Goal: Book appointment/travel/reservation

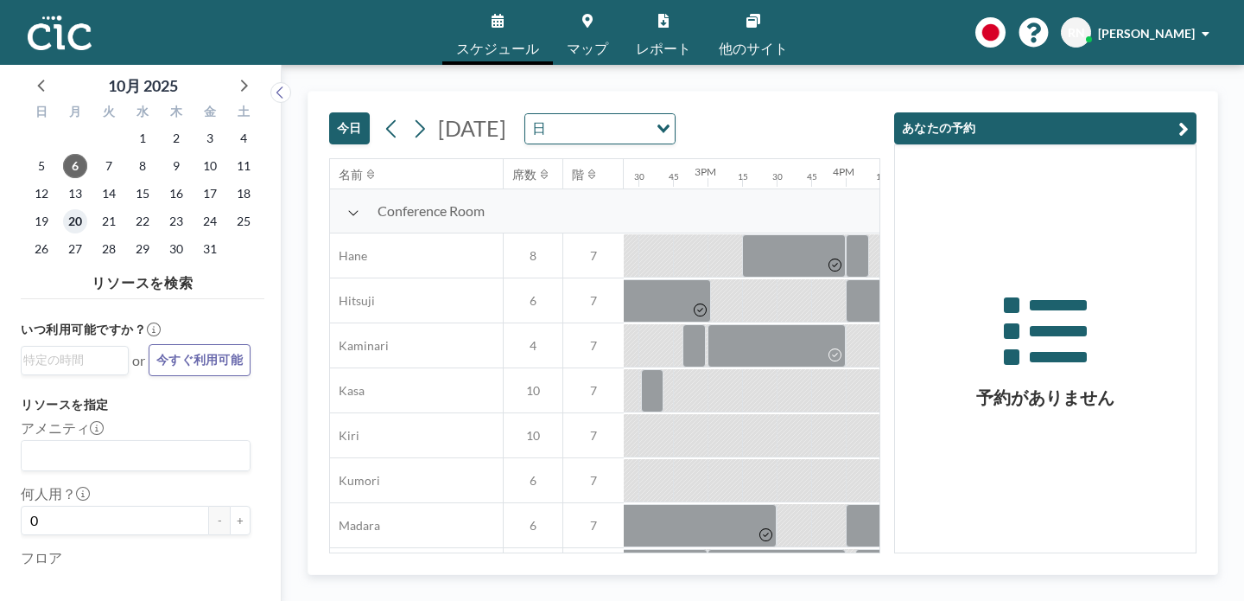
click at [63, 209] on span "20" at bounding box center [75, 221] width 24 height 24
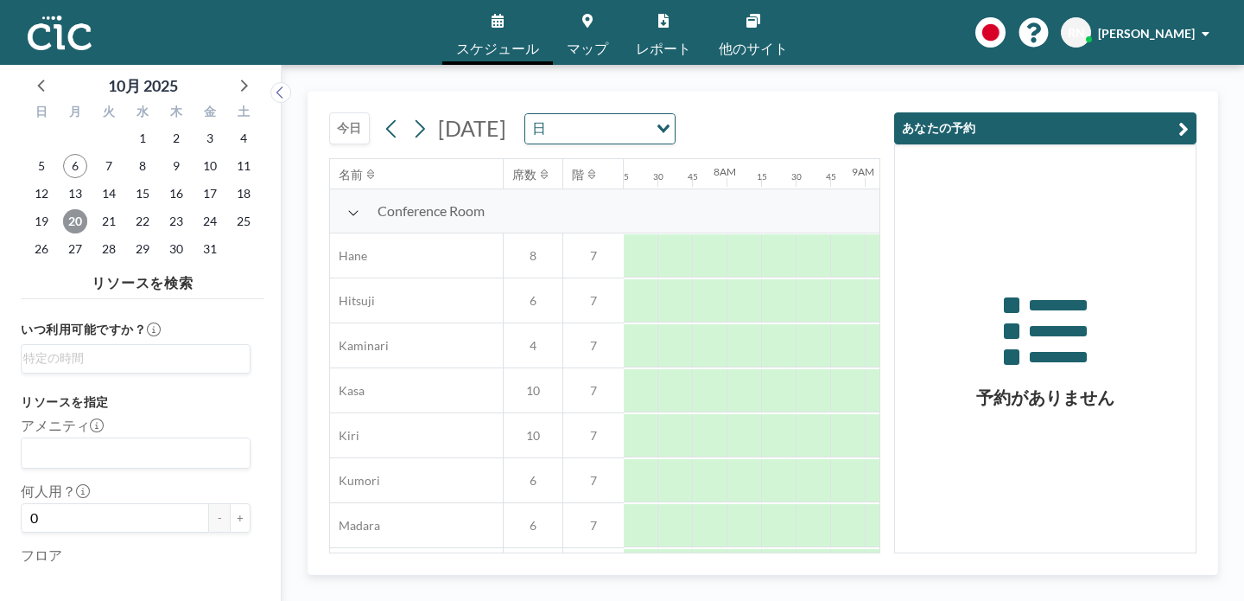
scroll to position [0, 986]
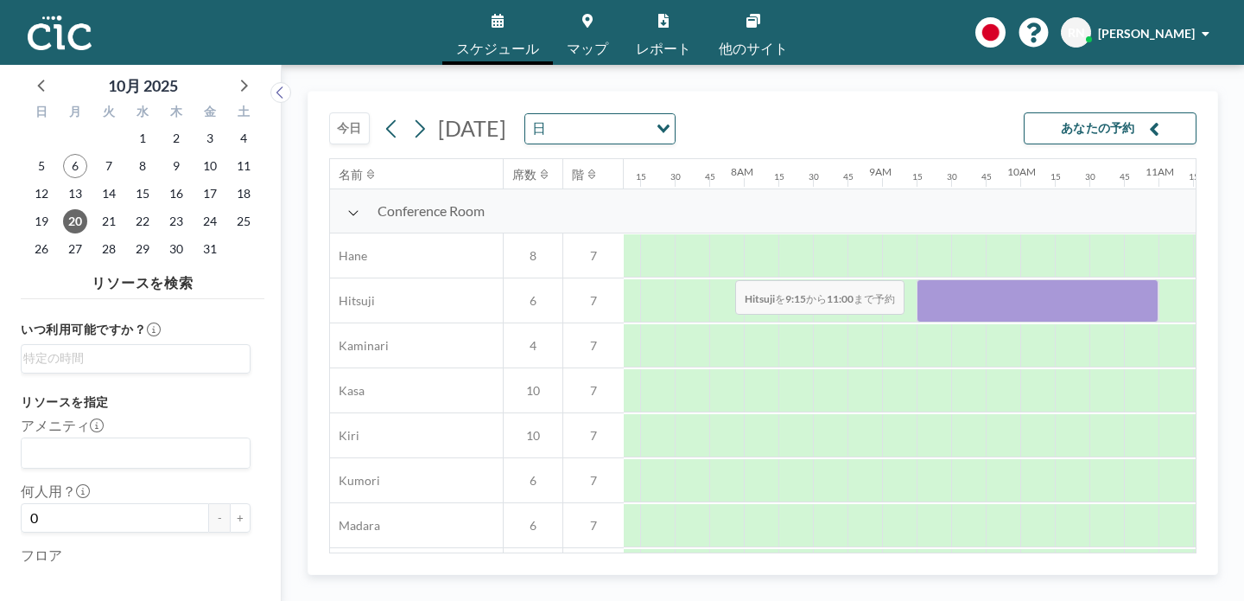
drag, startPoint x: 580, startPoint y: 239, endPoint x: 730, endPoint y: 239, distance: 150.4
click at [917, 279] on div at bounding box center [1038, 300] width 242 height 43
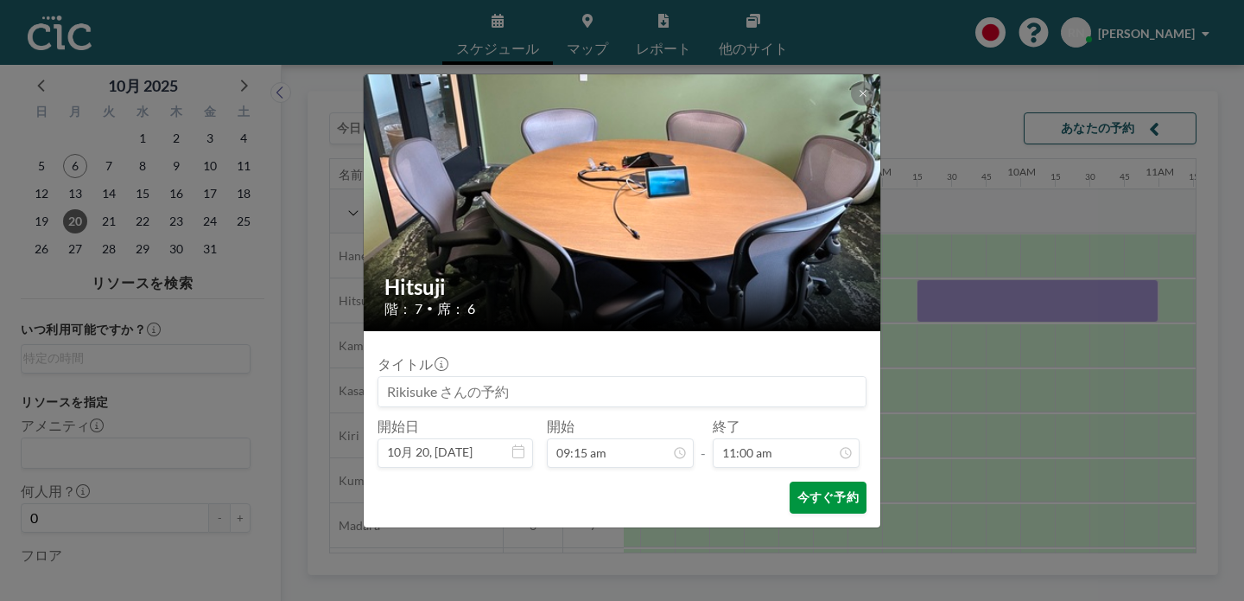
scroll to position [1214, 0]
click at [790, 481] on button "今すぐ予約" at bounding box center [828, 497] width 77 height 32
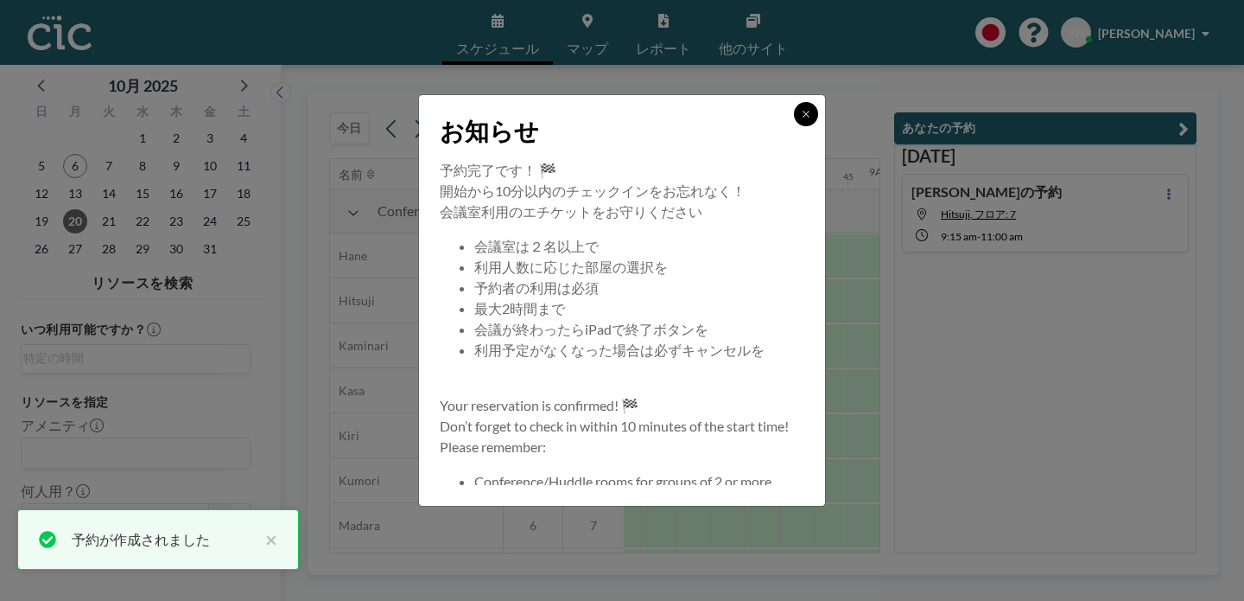
drag, startPoint x: 774, startPoint y: 143, endPoint x: 678, endPoint y: 142, distance: 95.9
click at [794, 126] on button at bounding box center [806, 114] width 24 height 24
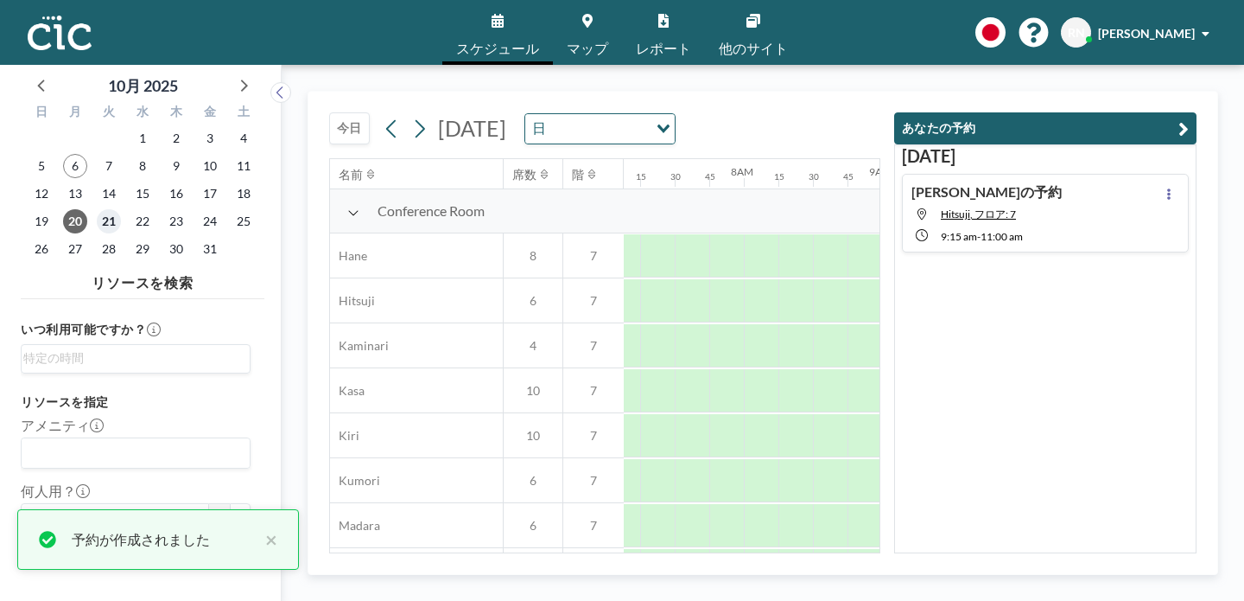
click at [97, 209] on span "21" at bounding box center [109, 221] width 24 height 24
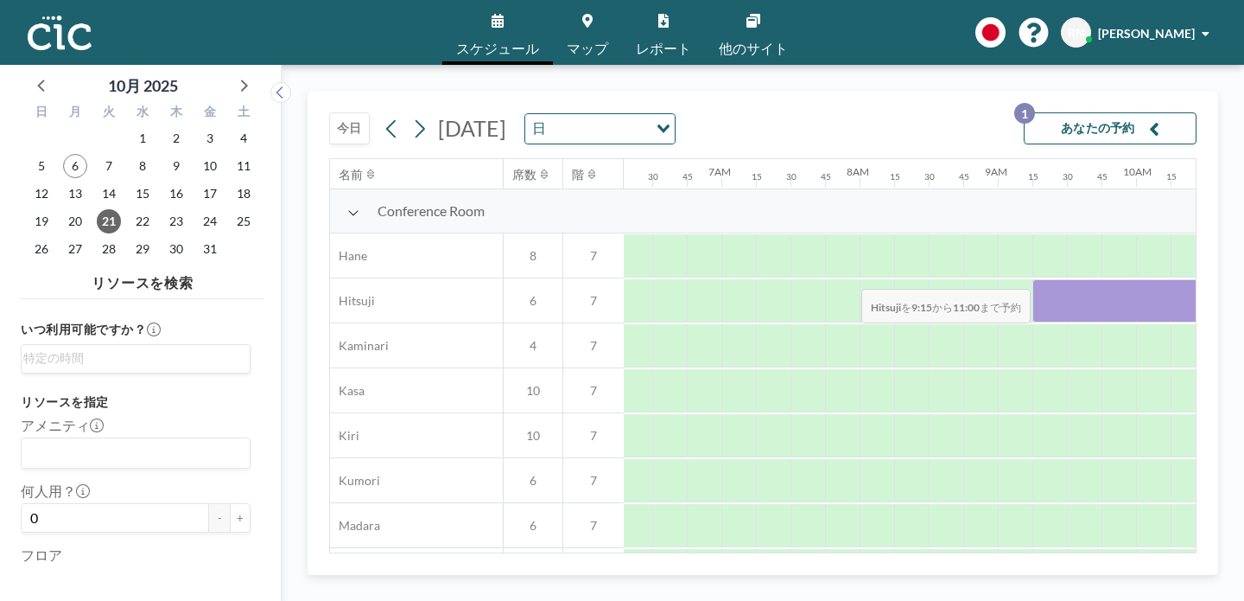
drag, startPoint x: 684, startPoint y: 249, endPoint x: 856, endPoint y: 248, distance: 172.0
click at [1033, 279] on div at bounding box center [1154, 300] width 242 height 43
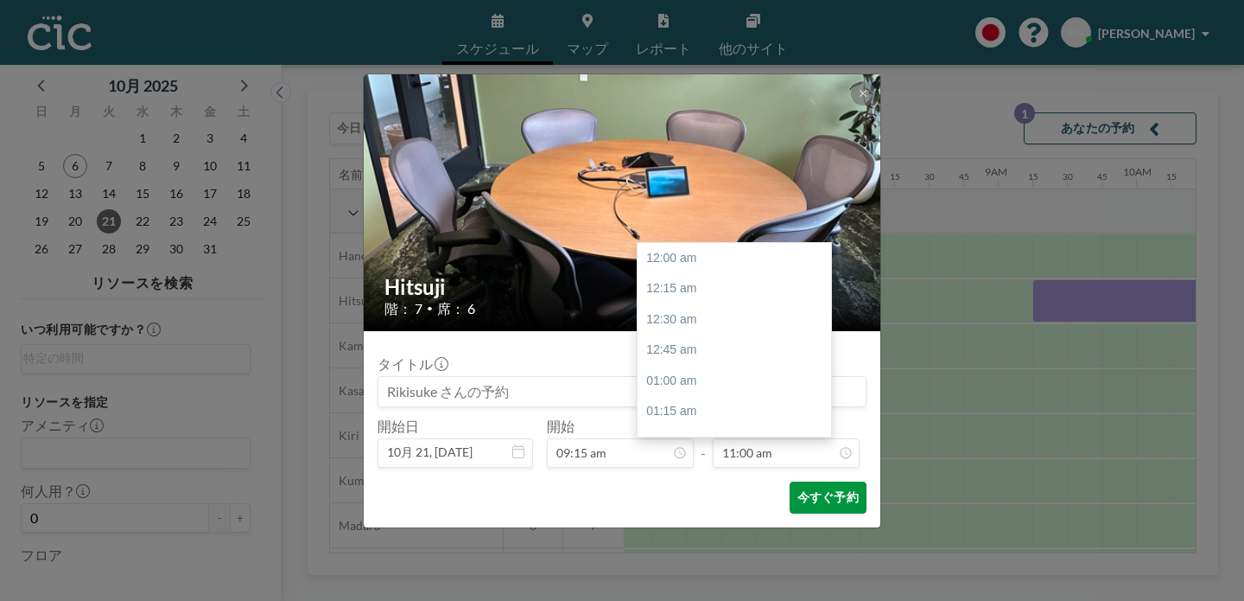
scroll to position [1214, 0]
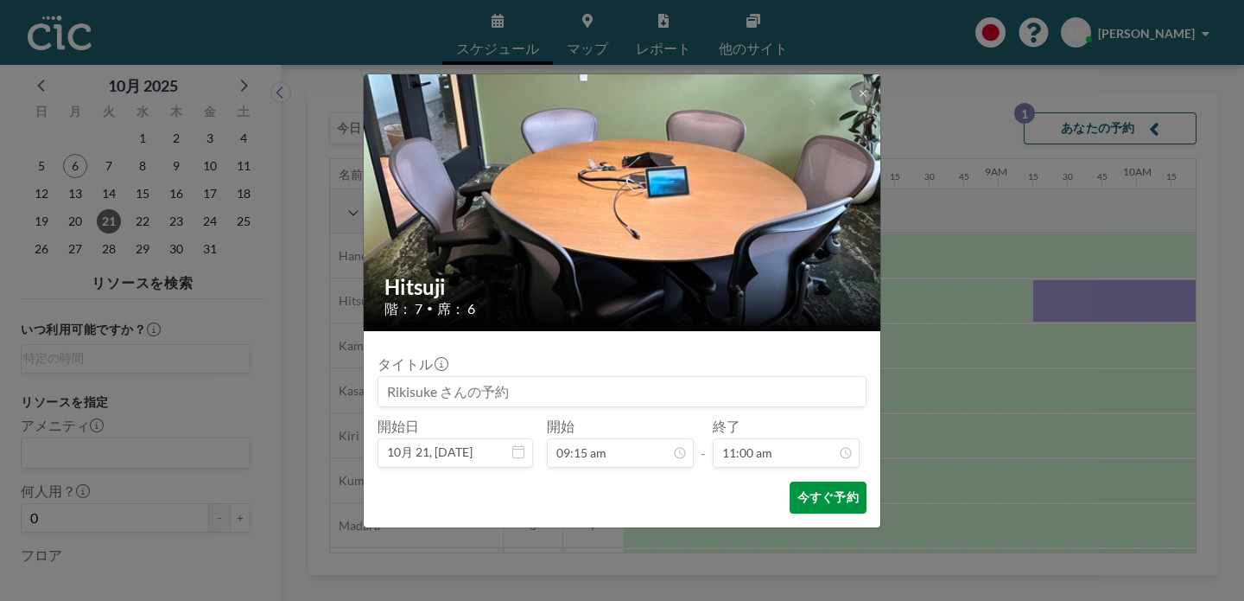
click at [795, 481] on button "今すぐ予約" at bounding box center [828, 497] width 77 height 32
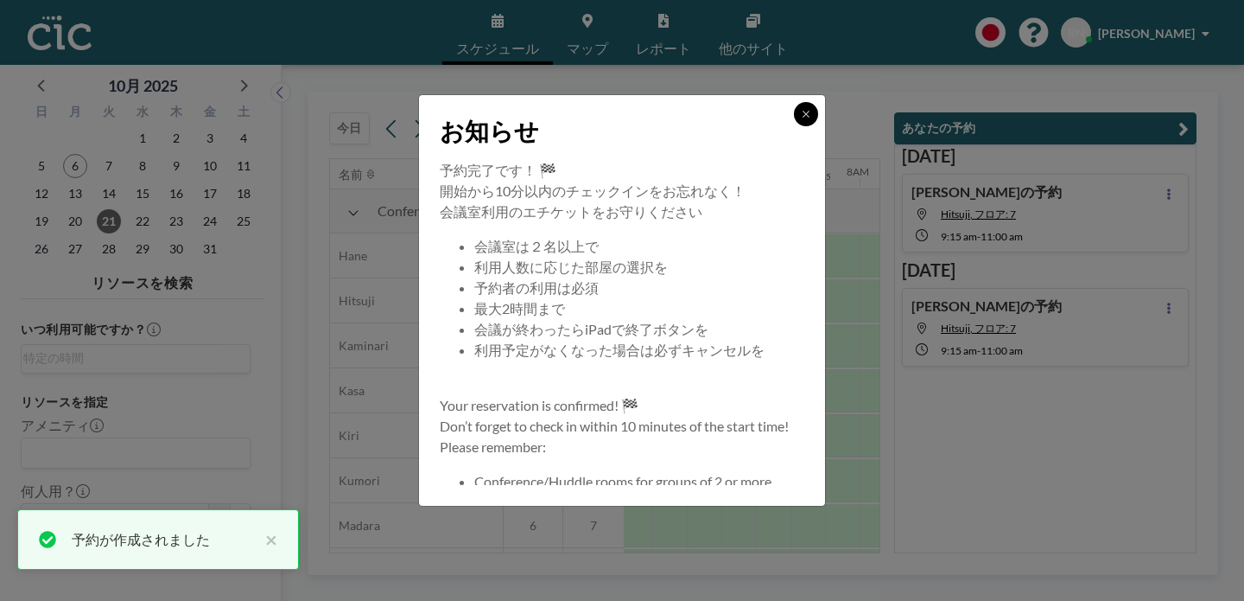
click at [794, 126] on button at bounding box center [806, 114] width 24 height 24
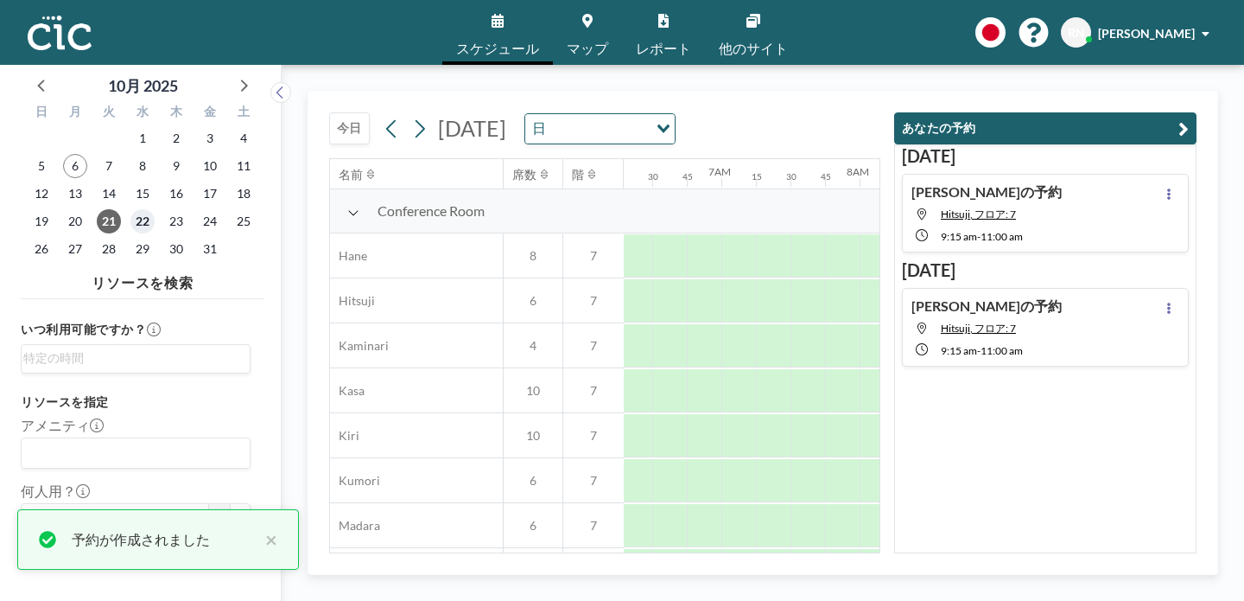
click at [130, 209] on span "22" at bounding box center [142, 221] width 24 height 24
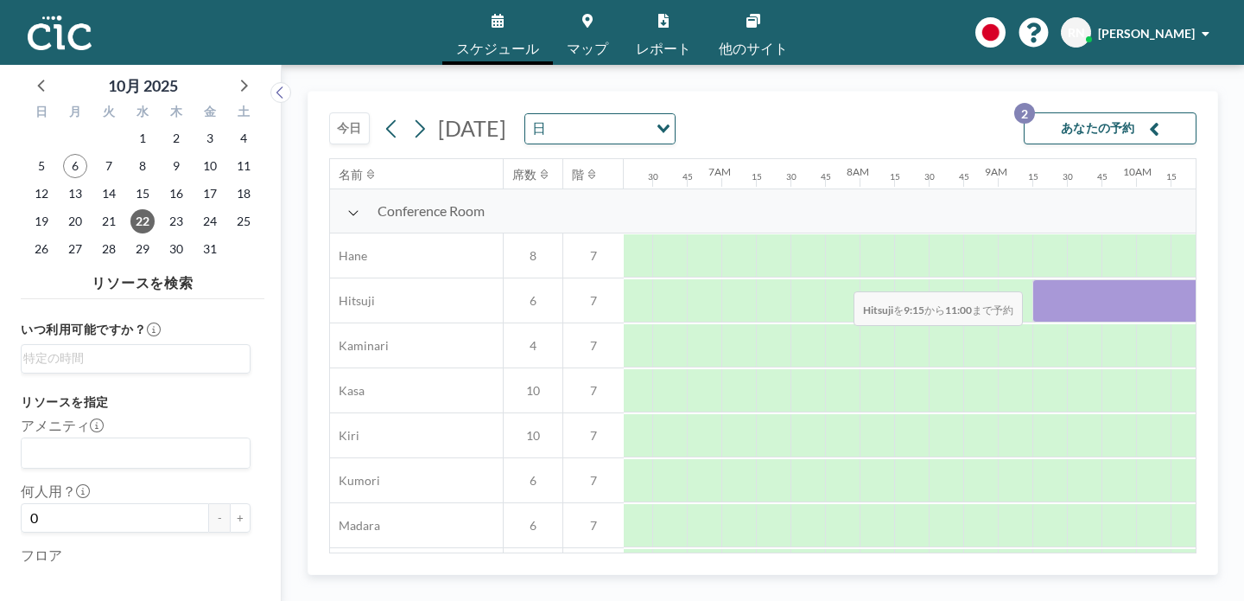
drag, startPoint x: 684, startPoint y: 250, endPoint x: 849, endPoint y: 251, distance: 165.1
click at [1033, 279] on div at bounding box center [1154, 300] width 242 height 43
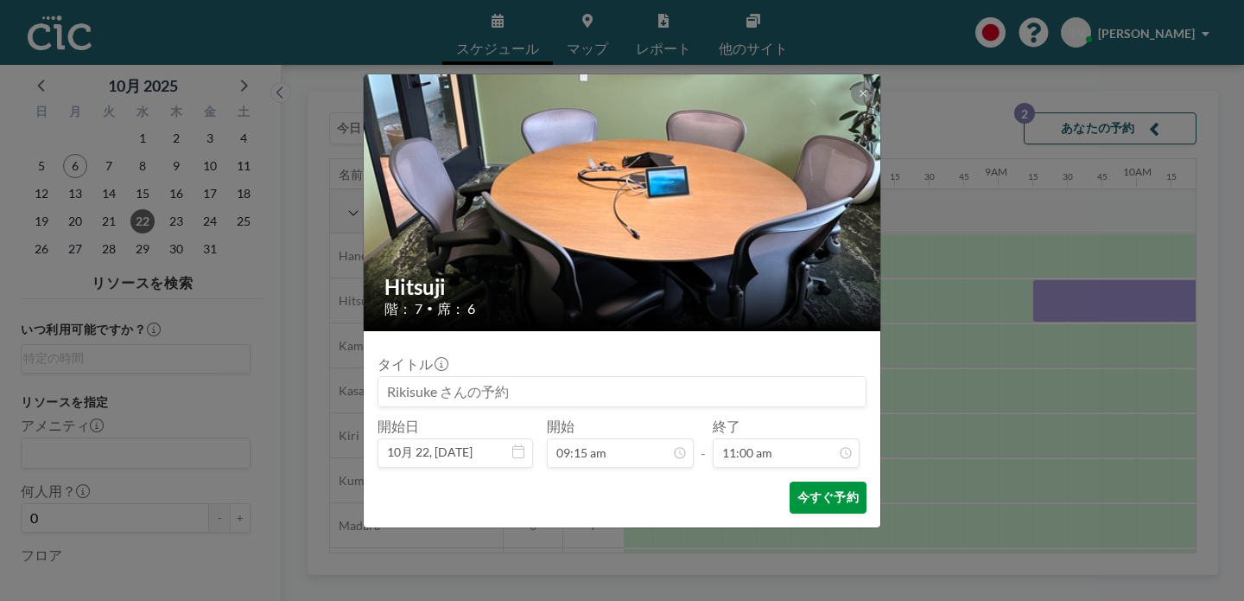
click at [800, 481] on button "今すぐ予約" at bounding box center [828, 497] width 77 height 32
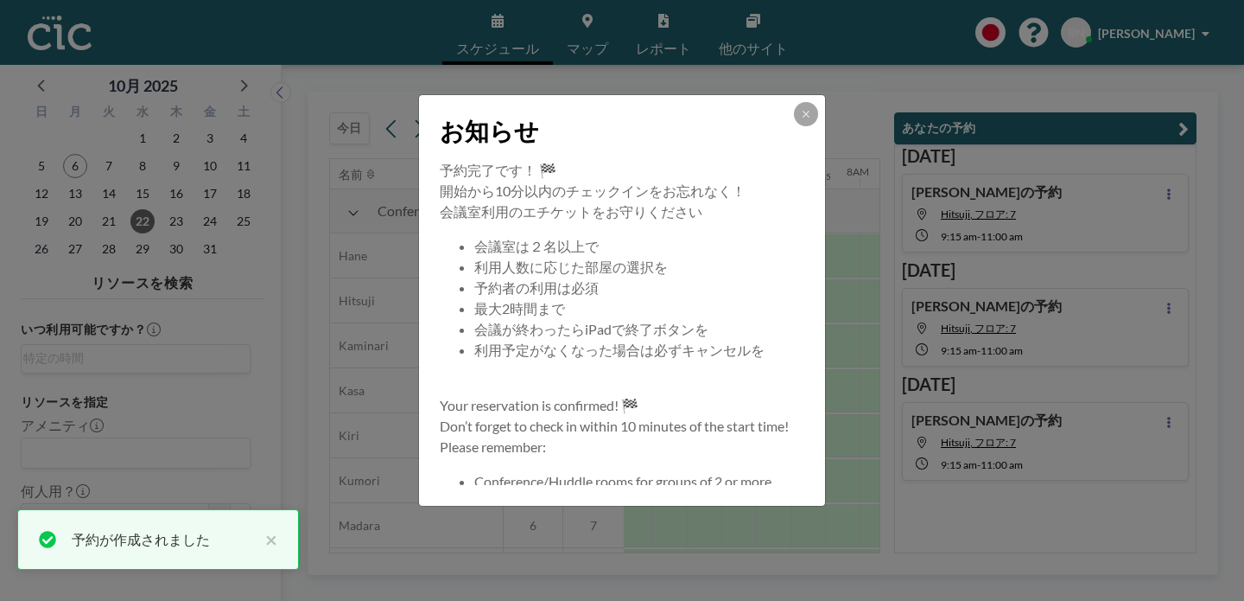
click at [772, 159] on div "お知らせ" at bounding box center [622, 127] width 406 height 65
click at [794, 126] on button at bounding box center [806, 114] width 24 height 24
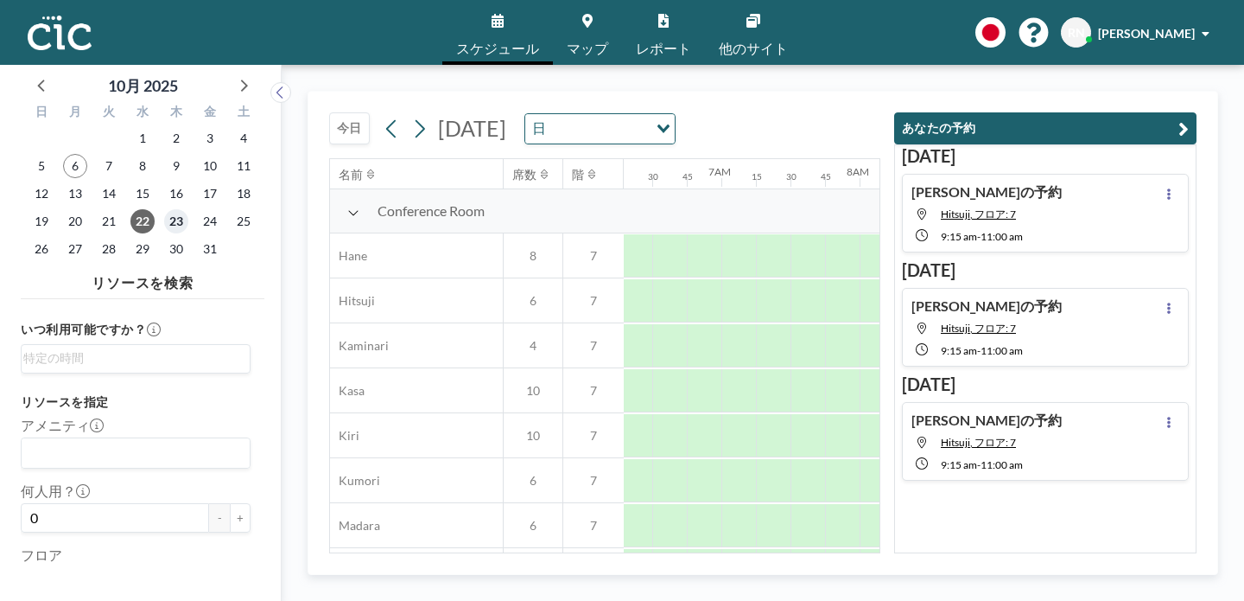
click at [164, 209] on span "23" at bounding box center [176, 221] width 24 height 24
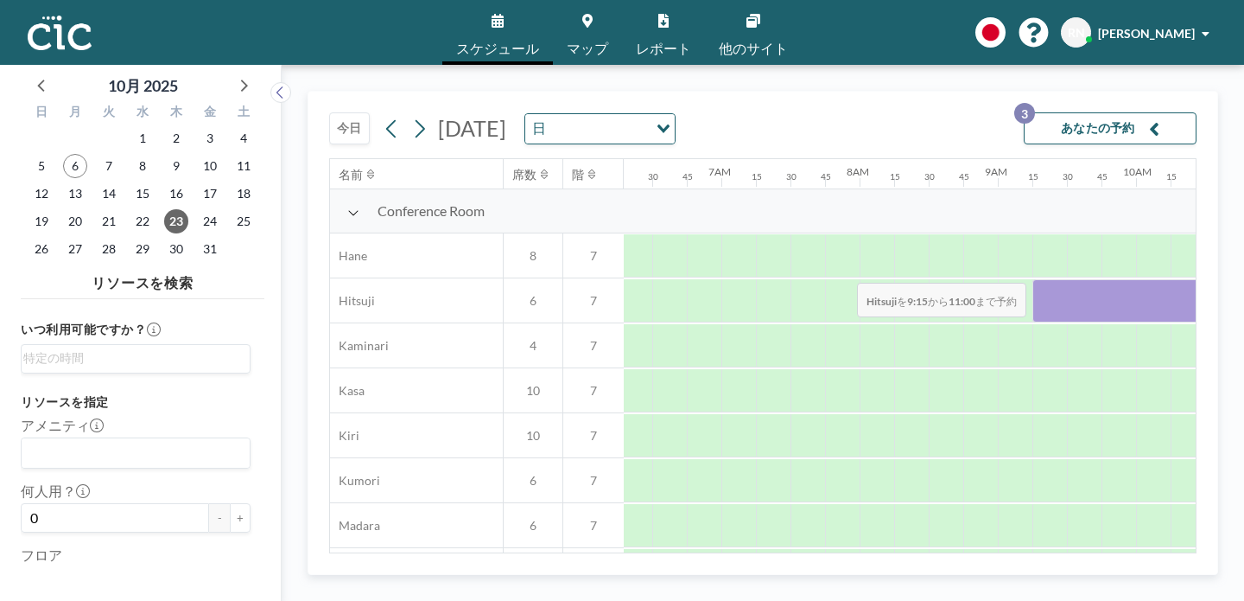
drag, startPoint x: 696, startPoint y: 245, endPoint x: 852, endPoint y: 242, distance: 156.4
click at [1033, 279] on div at bounding box center [1154, 300] width 242 height 43
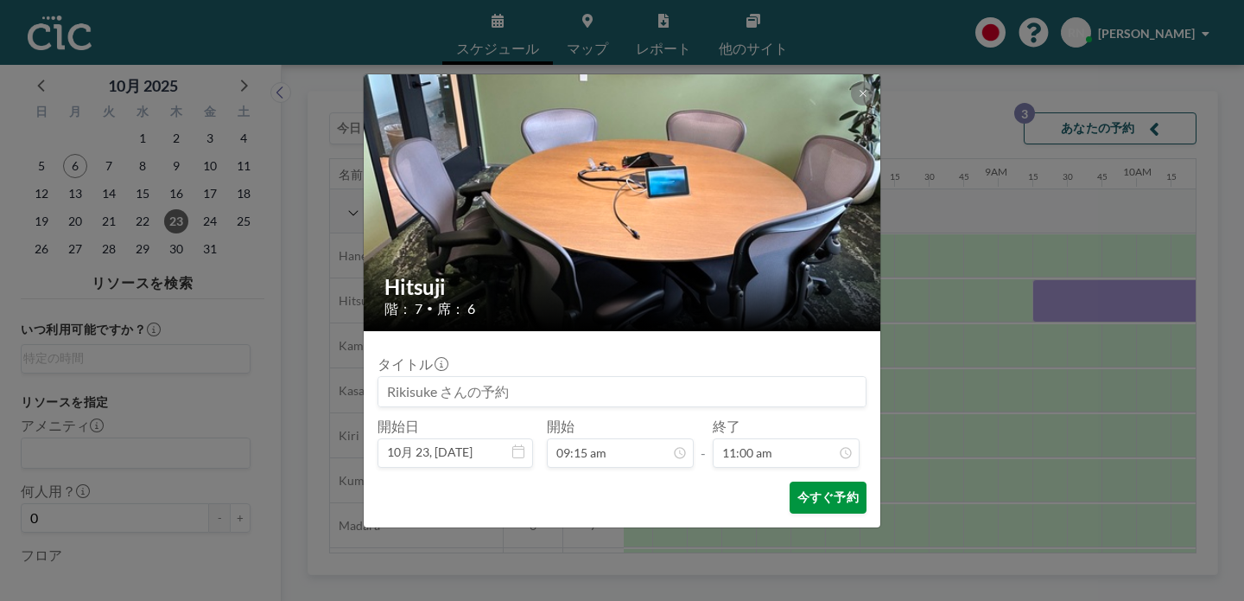
click at [795, 481] on button "今すぐ予約" at bounding box center [828, 497] width 77 height 32
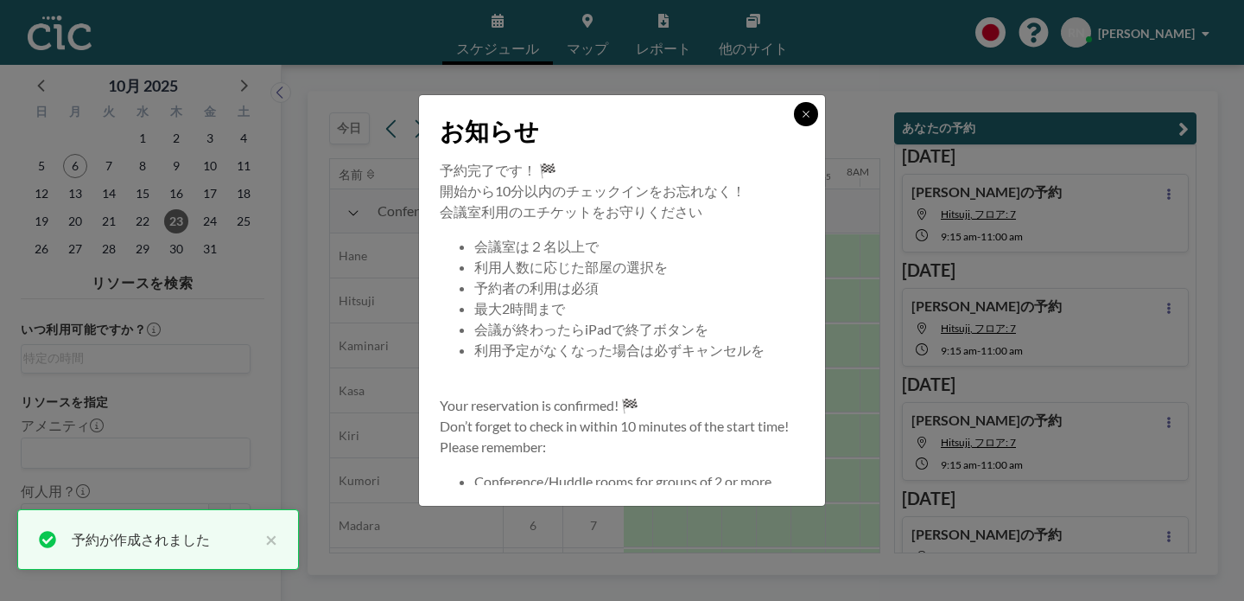
click at [801, 119] on icon at bounding box center [806, 114] width 10 height 10
